Goal: Task Accomplishment & Management: Use online tool/utility

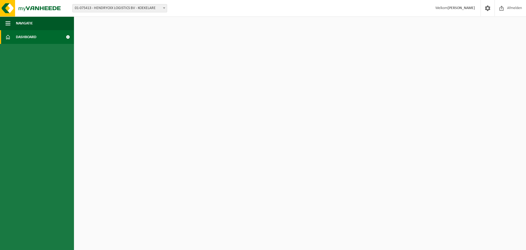
click at [38, 40] on link "Dashboard" at bounding box center [37, 37] width 74 height 14
click at [68, 36] on span at bounding box center [68, 37] width 12 height 14
click at [189, 74] on html "Vestiging: 01-075413 - HENDRYCKX LOGISTICS BV - KOEKELARE 01-075413 - HENDRYCKX…" at bounding box center [263, 125] width 526 height 250
click at [19, 22] on span "Navigatie" at bounding box center [24, 23] width 17 height 14
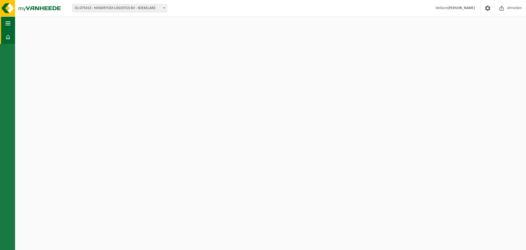
click at [8, 21] on span "button" at bounding box center [7, 23] width 5 height 14
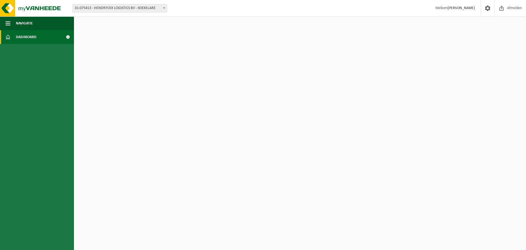
click at [21, 35] on span "Dashboard" at bounding box center [26, 37] width 21 height 14
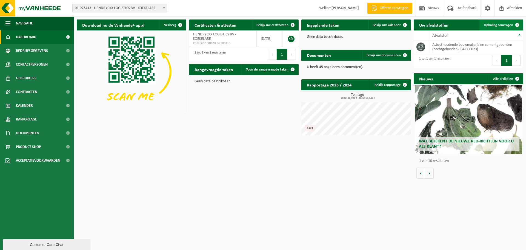
click at [502, 24] on span "Ophaling aanvragen" at bounding box center [498, 25] width 29 height 4
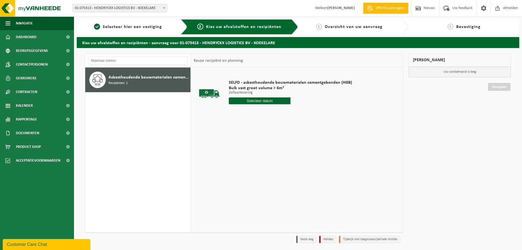
click at [258, 100] on input "text" at bounding box center [260, 100] width 62 height 7
click at [272, 140] on div "12" at bounding box center [273, 140] width 10 height 9
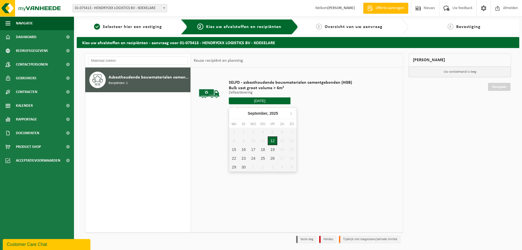
type input "Van [DATE]"
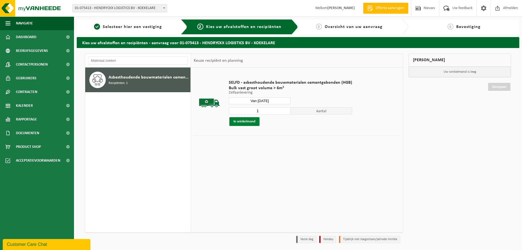
click at [240, 120] on button "In winkelmand" at bounding box center [244, 121] width 30 height 9
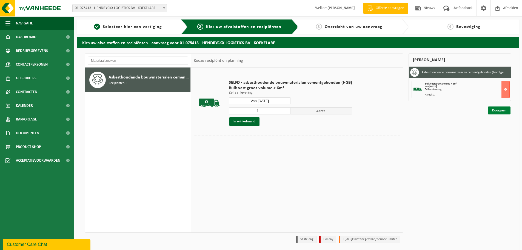
click at [501, 111] on link "Doorgaan" at bounding box center [499, 110] width 22 height 8
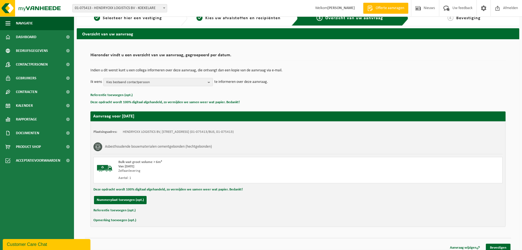
scroll to position [13, 0]
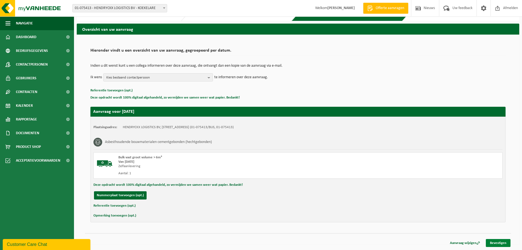
click at [501, 244] on link "Bevestigen" at bounding box center [498, 243] width 25 height 8
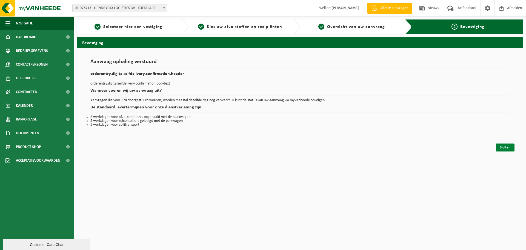
click at [504, 147] on link "Sluiten" at bounding box center [505, 147] width 19 height 8
